Goal: Task Accomplishment & Management: Manage account settings

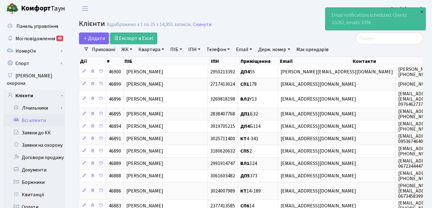
select select "25"
click at [421, 10] on div "×" at bounding box center [422, 11] width 6 height 6
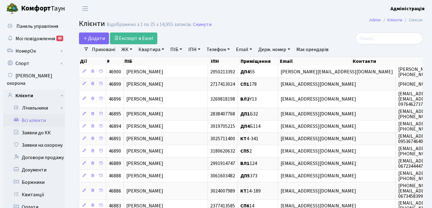
click at [264, 15] on header "Комфорт Таун Адміністрація Мій обліковий запис Вийти" at bounding box center [216, 8] width 432 height 17
click at [46, 139] on link "Заявки на охорону" at bounding box center [34, 145] width 62 height 12
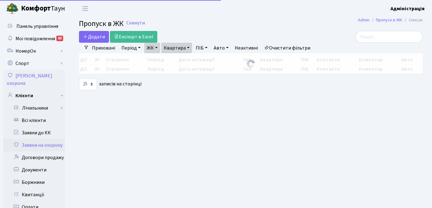
select select "25"
click at [39, 127] on link "Заявки до КК" at bounding box center [34, 133] width 62 height 12
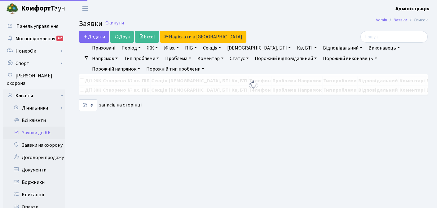
select select "25"
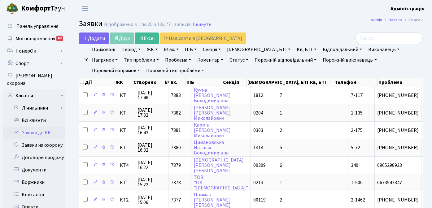
click at [299, 21] on h2 "Заявки Відображено з 1 по 25 з 133,771 записів. Скинути" at bounding box center [251, 25] width 344 height 11
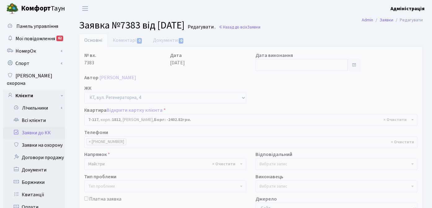
select select "5038"
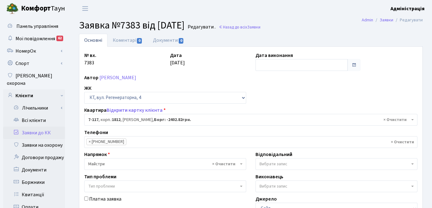
scroll to position [1, 0]
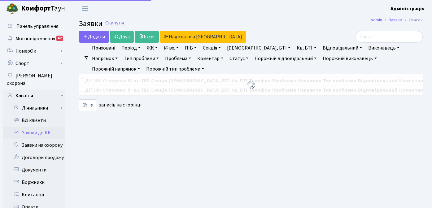
select select "25"
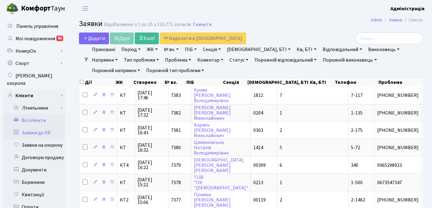
click at [33, 114] on link "Всі клієнти" at bounding box center [34, 120] width 62 height 12
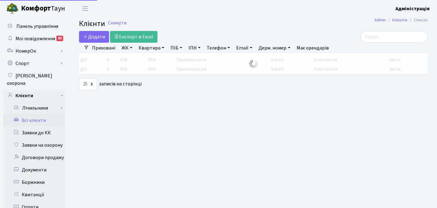
select select "25"
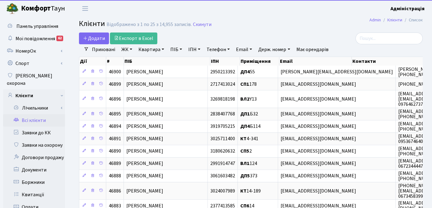
click at [265, 48] on link "Держ. номер" at bounding box center [274, 49] width 37 height 11
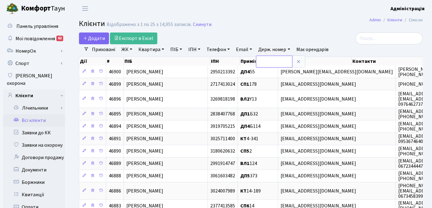
paste input "на дитячому майданчику напроти футбольного поля сторчить металева проволока,"
type input "на дитячому майданчику напроти футбольного поля сторчить металева проволока,"
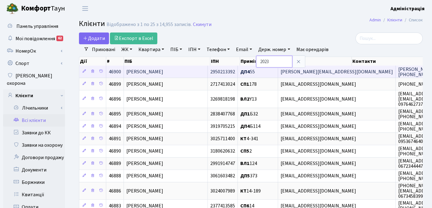
type input "2023"
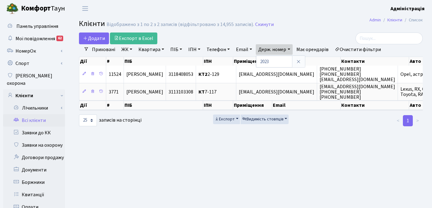
click at [315, 140] on main "Admin Клієнти Список Клієнти Відображено з 1 по 2 з 2 записів (відфільтровано з…" at bounding box center [251, 197] width 362 height 361
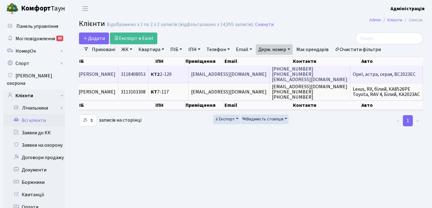
scroll to position [0, 57]
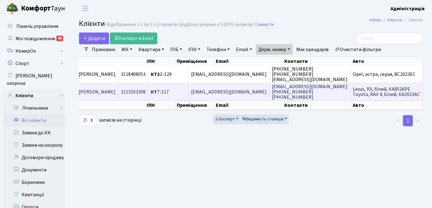
click at [379, 92] on span "Lexus, RX, білий, КА8526РЕ Toyota, RAV 4, Білий, КА2023АС" at bounding box center [386, 92] width 67 height 12
click at [250, 90] on span "[EMAIL_ADDRESS][DOMAIN_NAME]" at bounding box center [229, 92] width 76 height 7
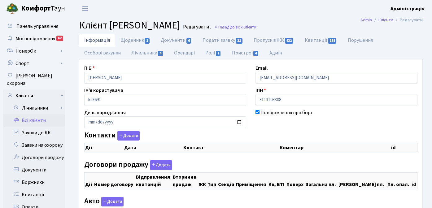
checkbox input "true"
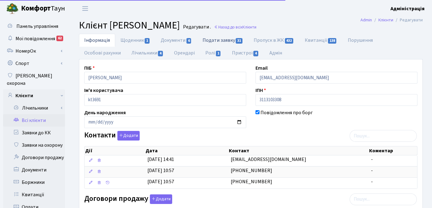
click at [222, 41] on link "Подати заявку 31" at bounding box center [222, 40] width 51 height 13
select select "25"
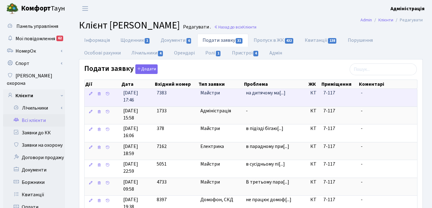
click at [141, 96] on span "[DATE] 17:46" at bounding box center [137, 97] width 29 height 14
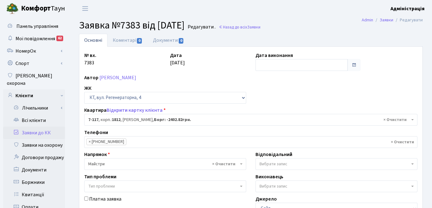
select select "5038"
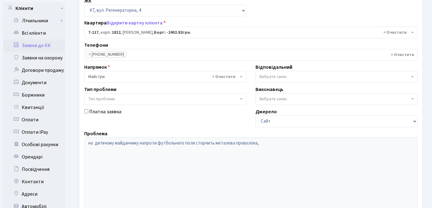
scroll to position [86, 0]
